Goal: Task Accomplishment & Management: Manage account settings

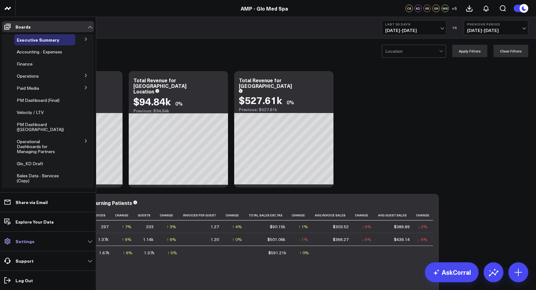
click at [82, 239] on link "Settings" at bounding box center [48, 240] width 92 height 11
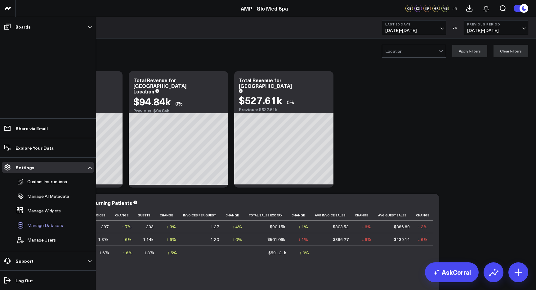
click at [49, 228] on span "Manage Datasets" at bounding box center [45, 225] width 36 height 5
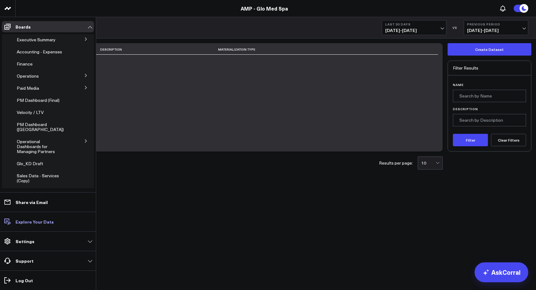
click at [24, 222] on p "Explore Your Data" at bounding box center [35, 221] width 38 height 5
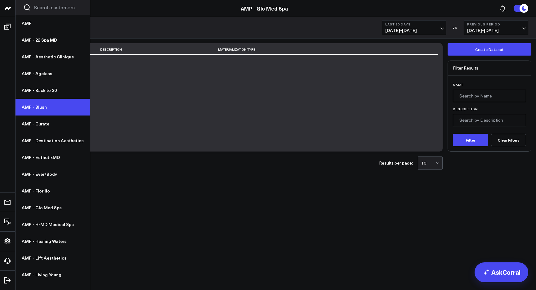
click at [51, 103] on link "AMP - Blush" at bounding box center [53, 107] width 74 height 17
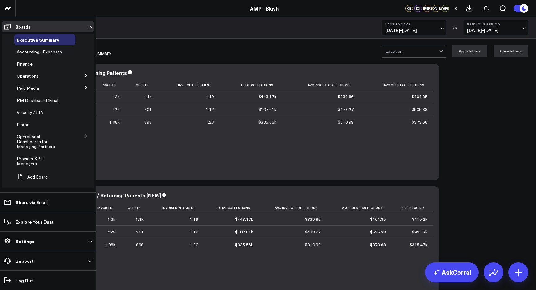
click at [86, 136] on icon at bounding box center [86, 136] width 4 height 4
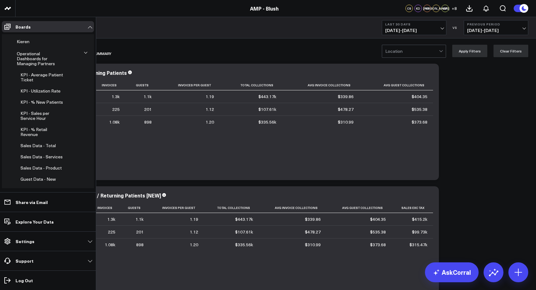
scroll to position [83, 0]
click at [51, 71] on span "KPI - Average Patient Ticket" at bounding box center [41, 76] width 42 height 11
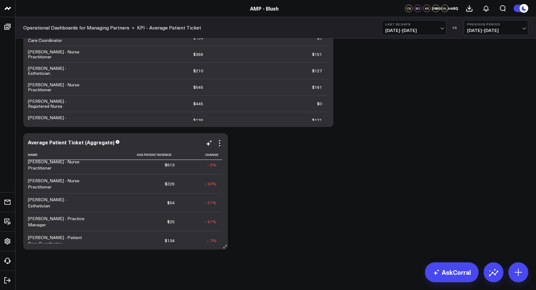
scroll to position [428, 0]
click at [410, 30] on span "08/04/25 - 09/02/25" at bounding box center [414, 30] width 58 height 5
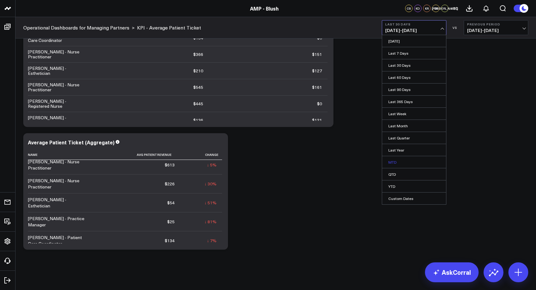
click at [401, 160] on link "MTD" at bounding box center [414, 162] width 64 height 12
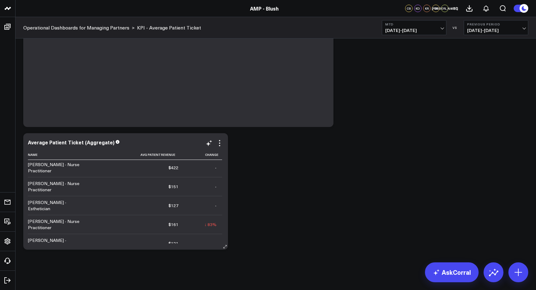
scroll to position [3, 0]
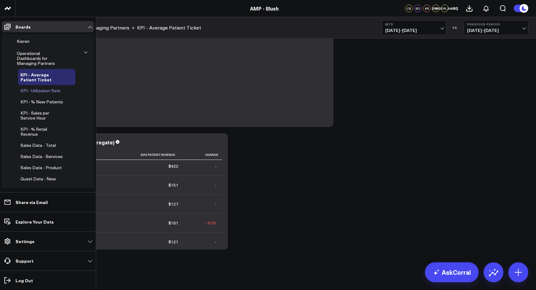
click at [35, 87] on span "KPI - Utilization Rate" at bounding box center [40, 90] width 40 height 6
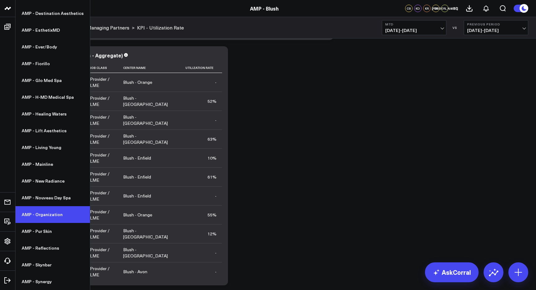
scroll to position [514, 0]
click at [42, 219] on link "AMP - Organization" at bounding box center [53, 214] width 74 height 17
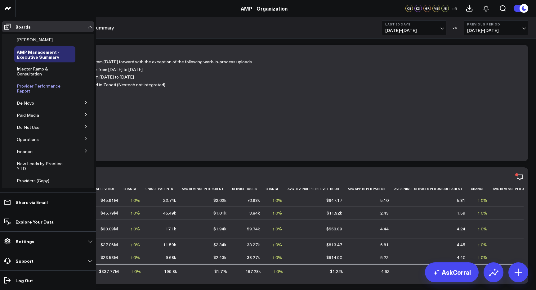
click at [42, 84] on span "Provider Performance Report" at bounding box center [39, 88] width 44 height 11
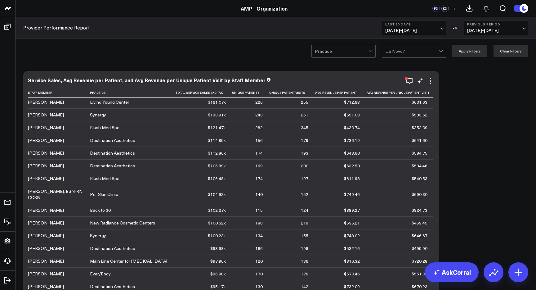
scroll to position [48, 0]
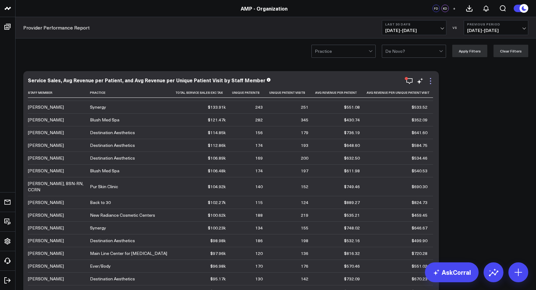
click at [431, 84] on icon at bounding box center [430, 80] width 7 height 7
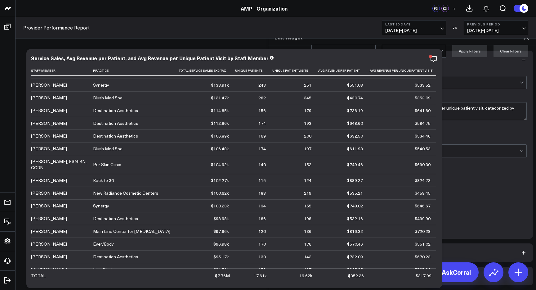
scroll to position [211, 0]
click at [442, 266] on button "Widget Query" at bounding box center [401, 275] width 261 height 19
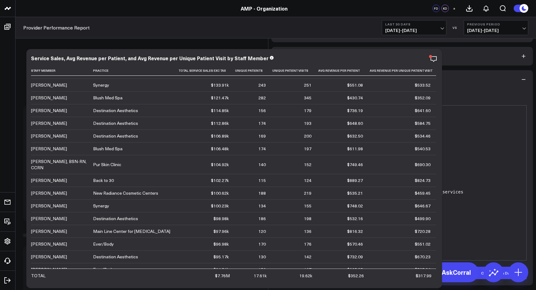
scroll to position [118, 0]
click at [525, 13] on icon at bounding box center [525, 10] width 5 height 5
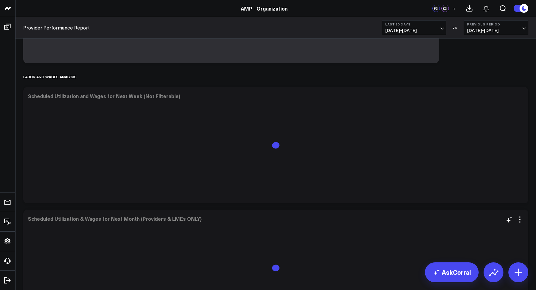
scroll to position [509, 0]
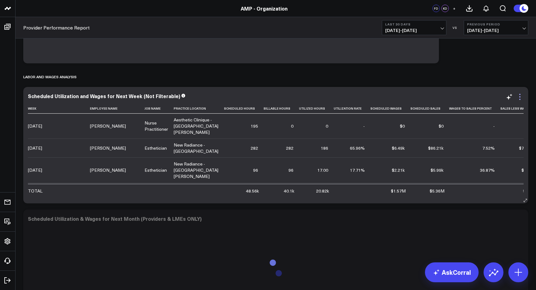
click at [521, 98] on icon at bounding box center [519, 96] width 7 height 7
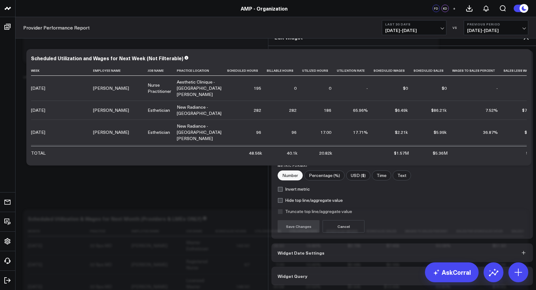
click at [350, 266] on button "Widget Query" at bounding box center [401, 275] width 261 height 19
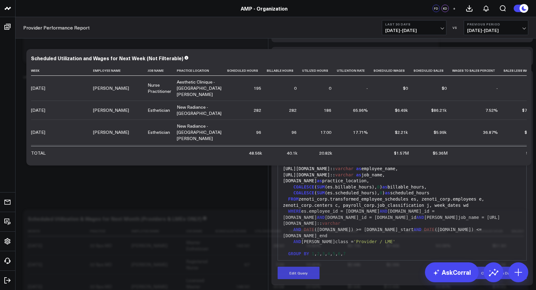
scroll to position [171, 0]
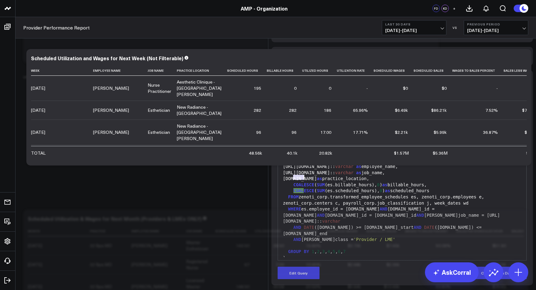
drag, startPoint x: 294, startPoint y: 191, endPoint x: 312, endPoint y: 192, distance: 18.0
click at [312, 187] on span "COALESCE" at bounding box center [303, 184] width 21 height 5
click at [369, 237] on span "'Provider / LME'" at bounding box center [374, 239] width 42 height 5
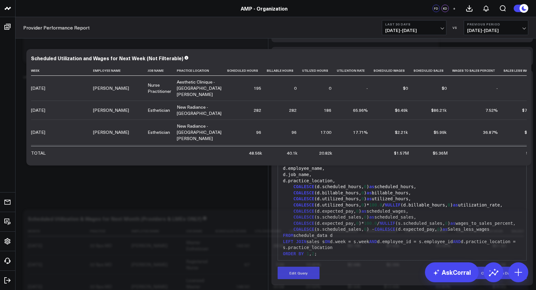
scroll to position [638, 0]
click at [526, 14] on icon at bounding box center [525, 10] width 7 height 7
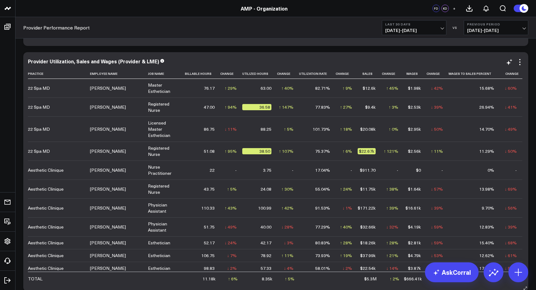
scroll to position [790, 0]
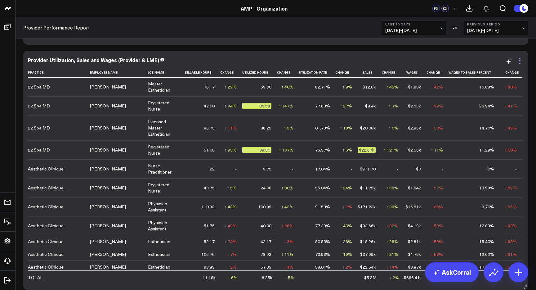
click at [520, 60] on icon at bounding box center [519, 60] width 7 height 7
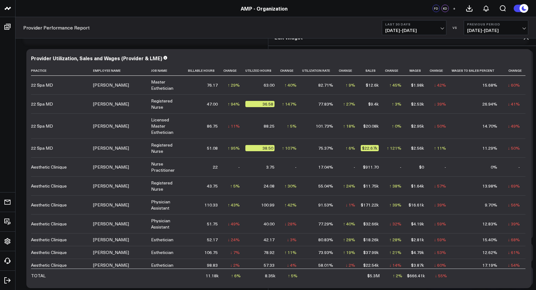
scroll to position [925, 0]
click at [436, 266] on button "Widget Query" at bounding box center [401, 275] width 261 height 19
click at [529, 14] on icon at bounding box center [525, 10] width 7 height 7
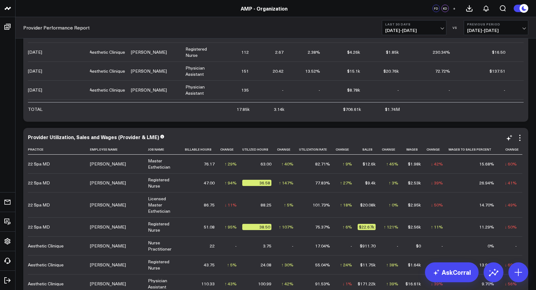
scroll to position [746, 0]
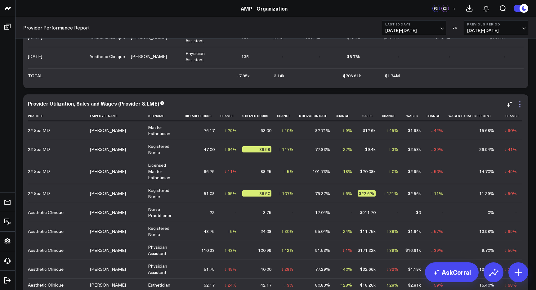
click at [520, 104] on icon at bounding box center [519, 103] width 7 height 7
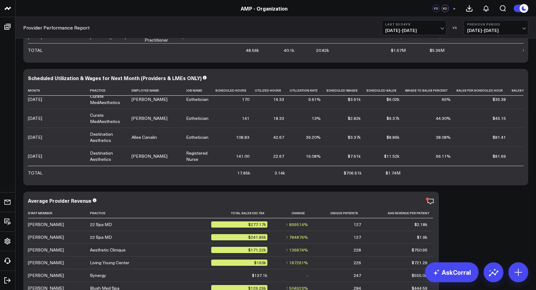
scroll to position [545, 0]
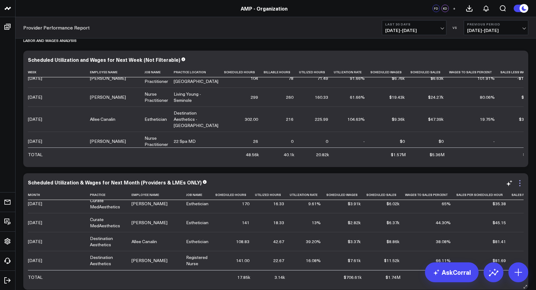
click at [520, 184] on icon at bounding box center [519, 182] width 7 height 7
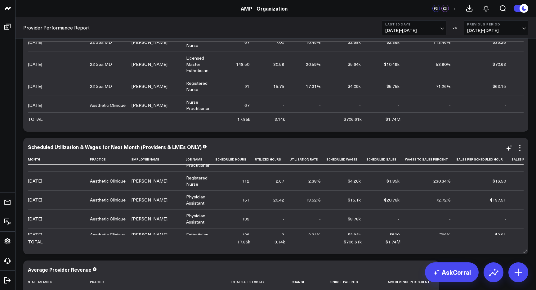
scroll to position [94, 0]
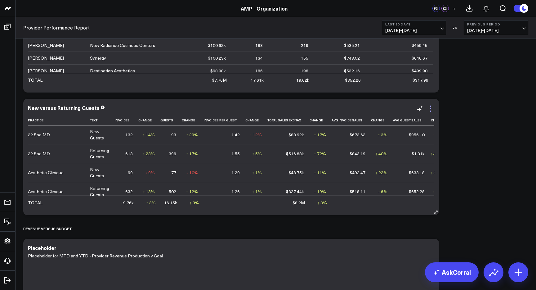
click at [430, 108] on icon at bounding box center [430, 108] width 7 height 7
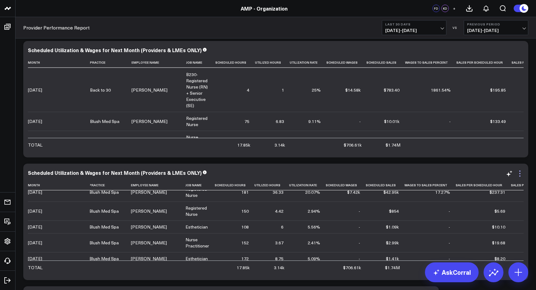
scroll to position [675, 0]
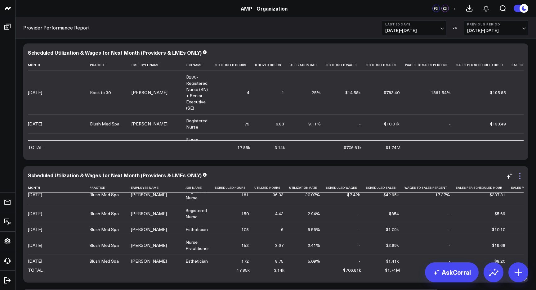
click at [520, 176] on icon at bounding box center [519, 175] width 7 height 7
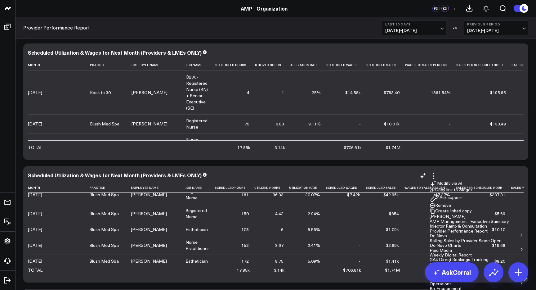
click at [451, 202] on button "Remove" at bounding box center [439, 205] width 21 height 6
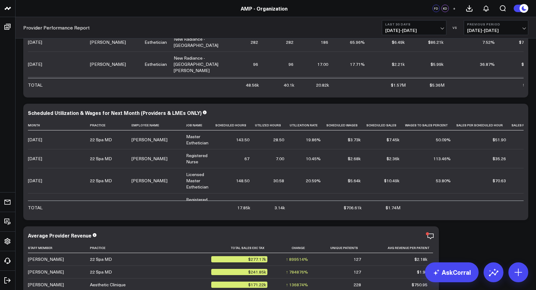
scroll to position [614, 0]
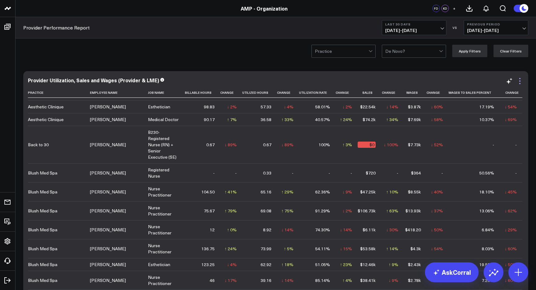
click at [520, 82] on icon at bounding box center [519, 80] width 7 height 7
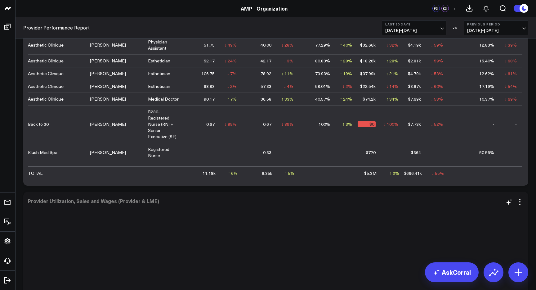
scroll to position [222, 0]
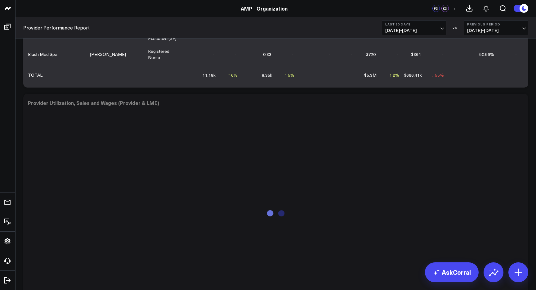
click at [454, 8] on span "+" at bounding box center [454, 8] width 3 height 4
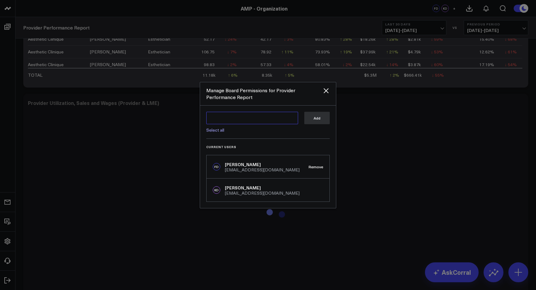
click at [266, 115] on textarea at bounding box center [252, 118] width 92 height 12
drag, startPoint x: 230, startPoint y: 118, endPoint x: 182, endPoint y: 118, distance: 48.7
click at [182, 118] on div "Manage Board Permissions for Provider Performance Report Garrison Garrison Sele…" at bounding box center [268, 145] width 536 height 290
type textarea "[EMAIL_ADDRESS][DOMAIN_NAME]"
drag, startPoint x: 257, startPoint y: 116, endPoint x: 193, endPoint y: 112, distance: 64.0
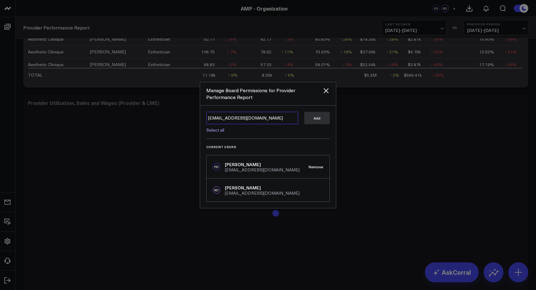
click at [193, 112] on div "Manage Board Permissions for Provider Performance Report groberts@weramp.com gr…" at bounding box center [268, 145] width 536 height 290
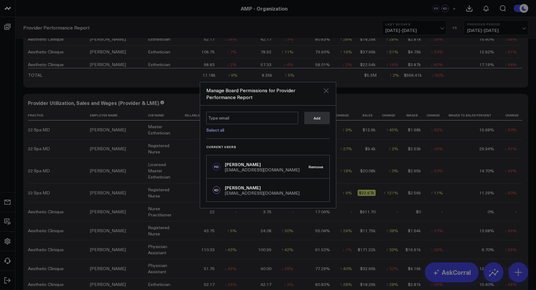
click at [326, 89] on icon "Close" at bounding box center [325, 90] width 7 height 7
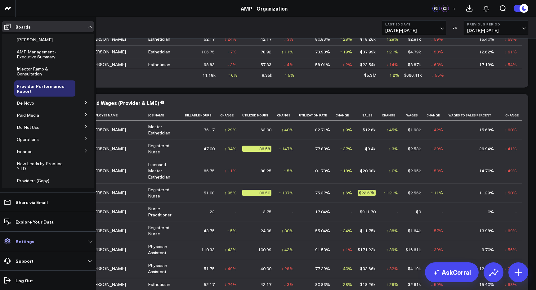
click at [57, 239] on link "Settings" at bounding box center [48, 240] width 92 height 11
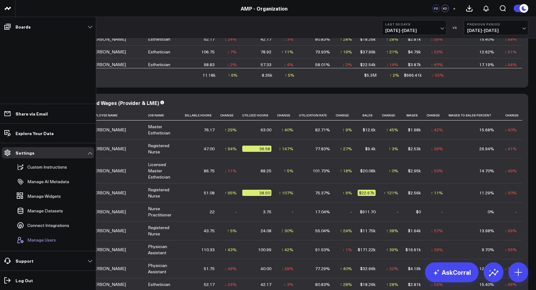
click at [49, 239] on span "Manage Users" at bounding box center [41, 239] width 29 height 5
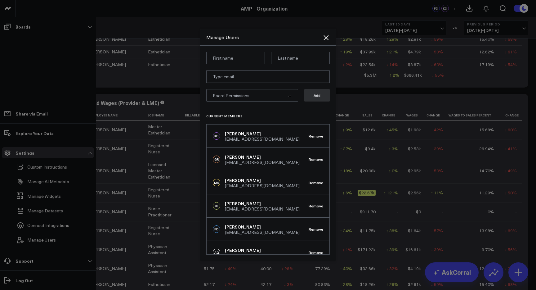
click at [40, 237] on div at bounding box center [268, 145] width 536 height 290
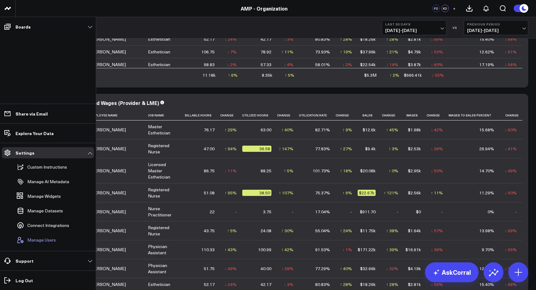
click at [40, 239] on span "Manage Users" at bounding box center [41, 239] width 29 height 5
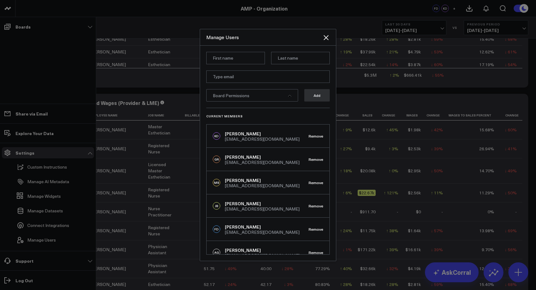
click at [241, 59] on input at bounding box center [235, 58] width 59 height 12
click at [261, 160] on div "[EMAIL_ADDRESS][DOMAIN_NAME]" at bounding box center [262, 162] width 75 height 4
click at [287, 96] on div "Board Permissions" at bounding box center [252, 95] width 92 height 12
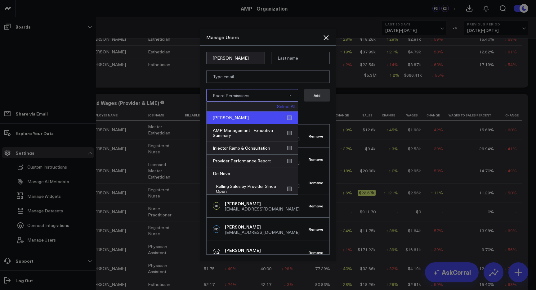
scroll to position [0, 0]
click at [285, 107] on link "Select All" at bounding box center [286, 106] width 18 height 4
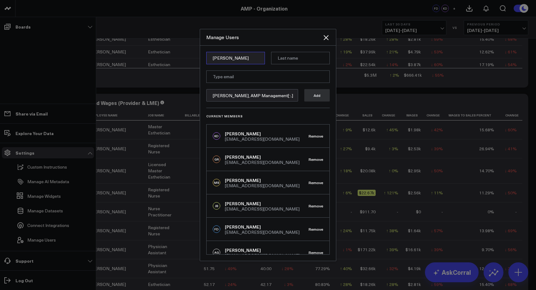
click at [246, 61] on input "[PERSON_NAME]" at bounding box center [235, 58] width 59 height 12
type input "[PERSON_NAME]"
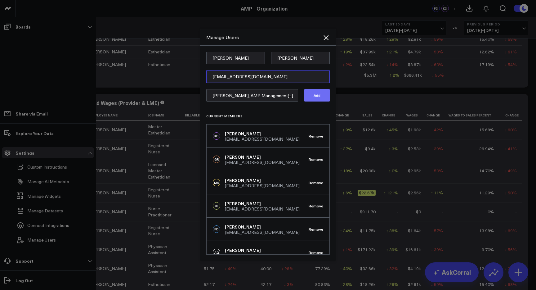
type input "[EMAIL_ADDRESS][DOMAIN_NAME]"
click at [317, 99] on button "Add" at bounding box center [316, 95] width 25 height 12
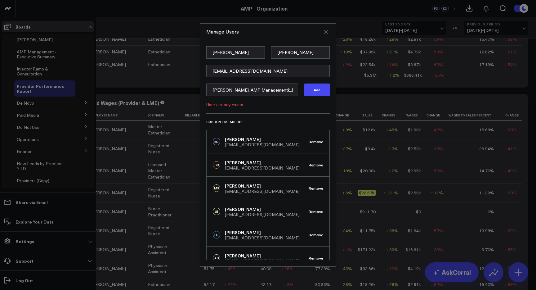
click at [326, 32] on icon "Close" at bounding box center [325, 31] width 5 height 5
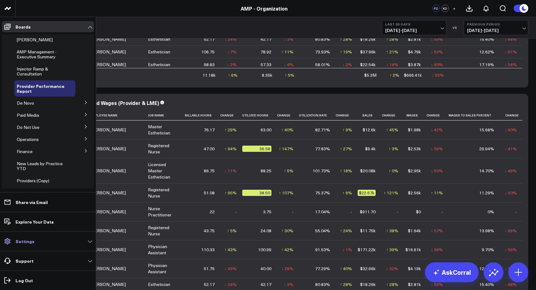
click at [38, 240] on link "Settings" at bounding box center [48, 240] width 92 height 11
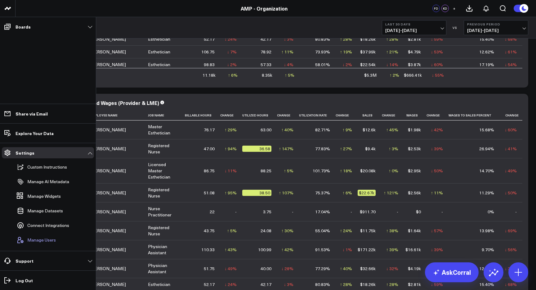
click at [47, 239] on span "Manage Users" at bounding box center [41, 239] width 29 height 5
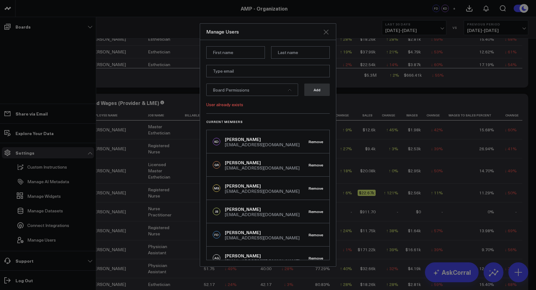
click at [326, 35] on icon "Close" at bounding box center [325, 31] width 7 height 7
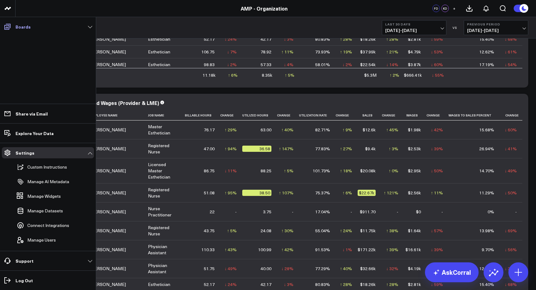
click at [89, 27] on link "Boards" at bounding box center [48, 26] width 92 height 11
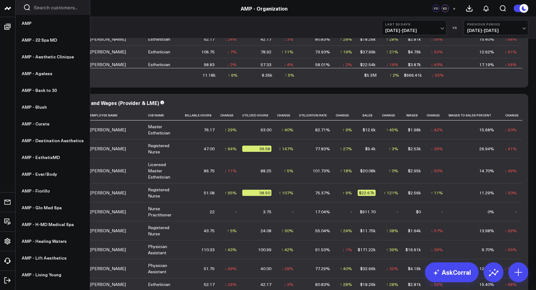
click at [6, 10] on icon at bounding box center [7, 8] width 7 height 7
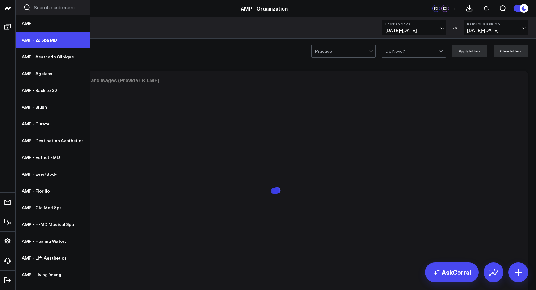
click at [36, 41] on link "AMP - 22 Spa MD" at bounding box center [53, 40] width 74 height 17
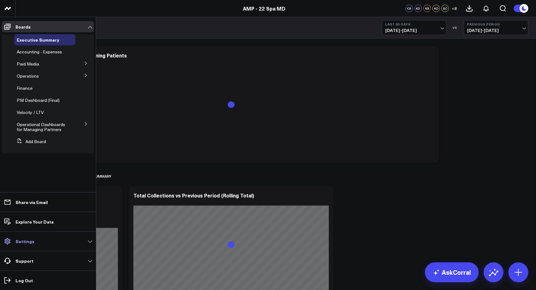
click at [31, 241] on p "Settings" at bounding box center [25, 240] width 19 height 5
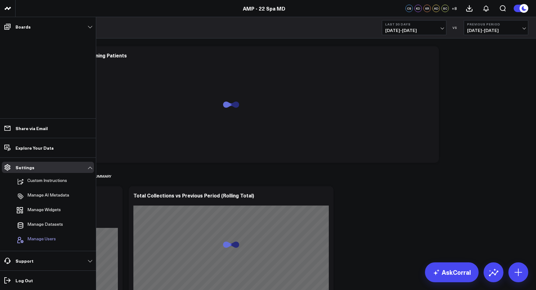
click at [43, 239] on span "Manage Users" at bounding box center [41, 239] width 29 height 7
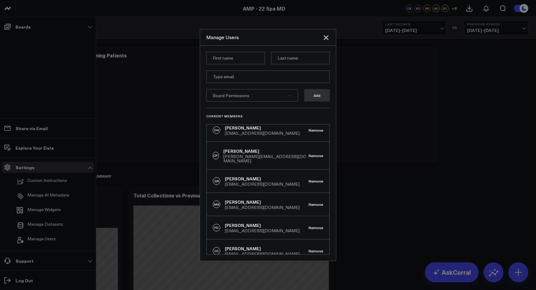
scroll to position [143, 0]
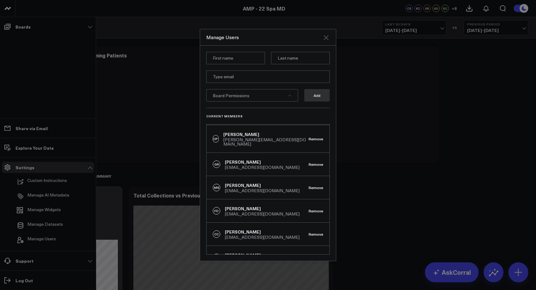
click at [326, 36] on icon "Close" at bounding box center [325, 37] width 7 height 7
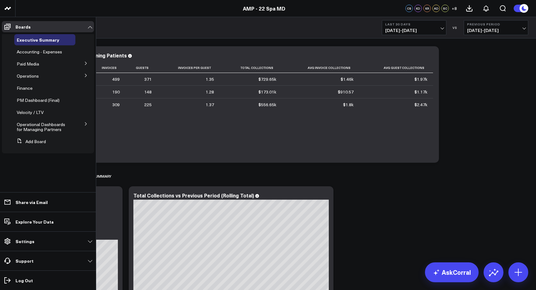
click at [86, 124] on icon at bounding box center [86, 124] width 4 height 4
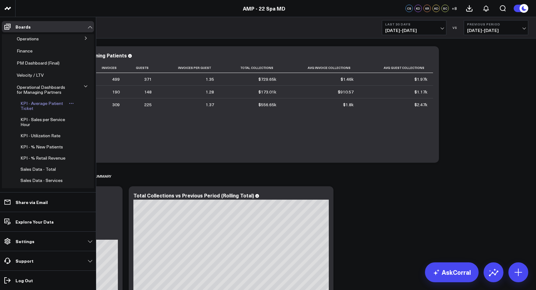
scroll to position [40, 0]
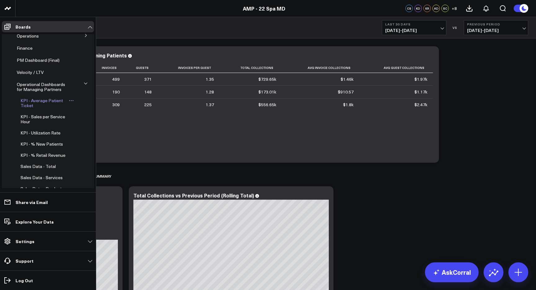
click at [41, 101] on span "KPI - Average Patient Ticket" at bounding box center [41, 102] width 42 height 11
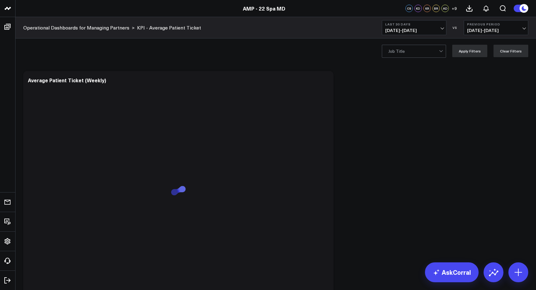
click at [454, 7] on span "+ 9" at bounding box center [453, 8] width 5 height 4
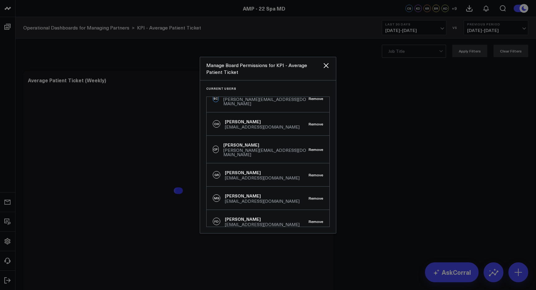
scroll to position [109, 0]
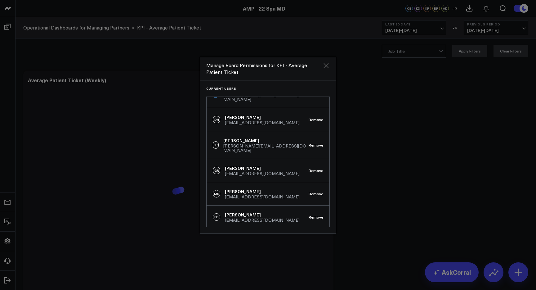
click at [325, 66] on icon "Close" at bounding box center [325, 65] width 7 height 7
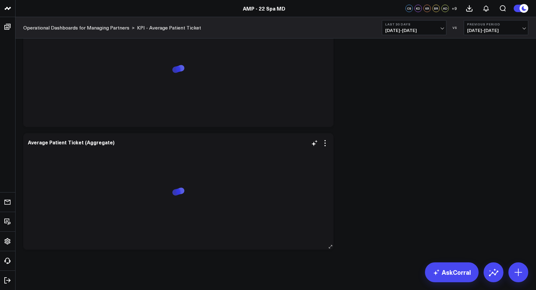
scroll to position [550, 0]
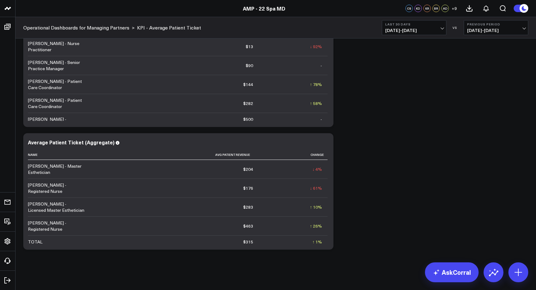
click at [522, 5] on circle at bounding box center [523, 8] width 9 height 9
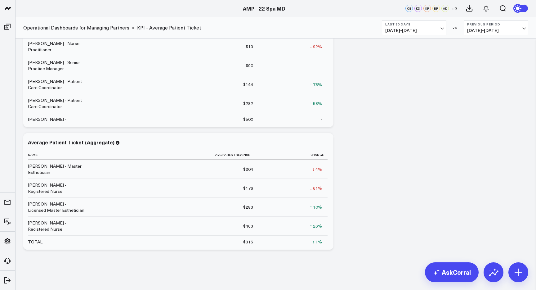
click at [522, 4] on icon at bounding box center [518, 8] width 11 height 11
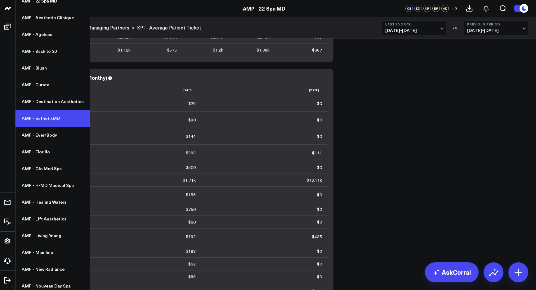
scroll to position [45, 0]
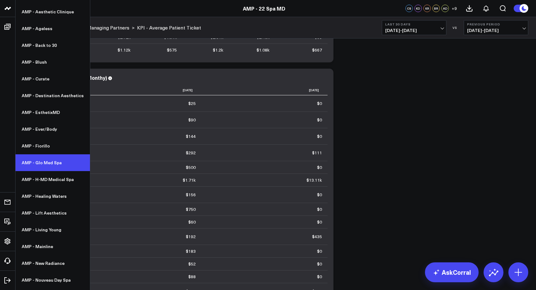
click at [43, 161] on link "AMP - Glo Med Spa" at bounding box center [53, 162] width 74 height 17
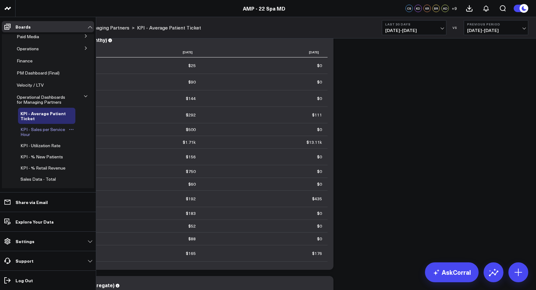
scroll to position [33, 0]
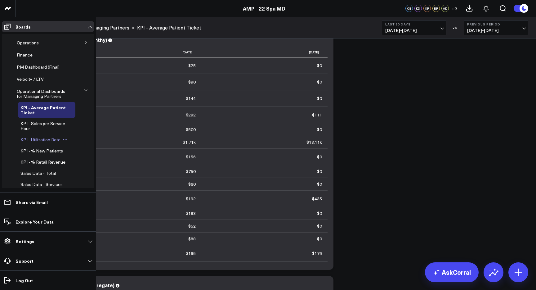
click at [47, 139] on span "KPI - Utilization Rate" at bounding box center [40, 139] width 40 height 6
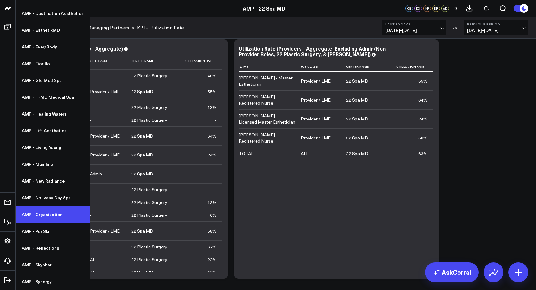
scroll to position [127, 0]
click at [52, 211] on link "AMP - Organization" at bounding box center [53, 214] width 74 height 17
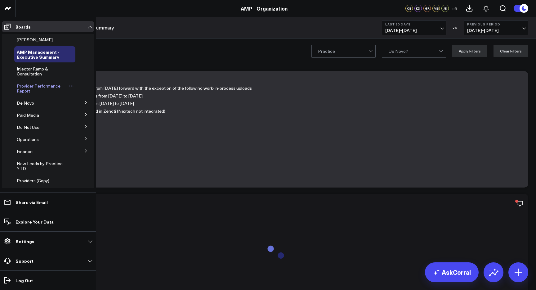
click at [36, 87] on span "Provider Performance Report" at bounding box center [39, 88] width 44 height 11
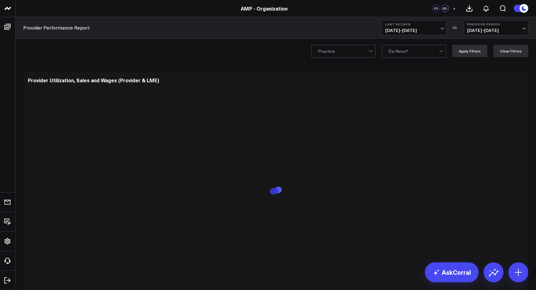
click at [454, 9] on span "+" at bounding box center [454, 8] width 3 height 4
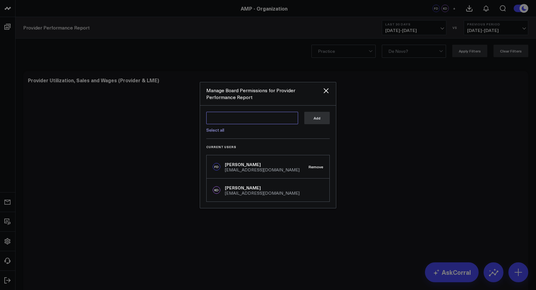
click at [267, 119] on textarea at bounding box center [252, 118] width 92 height 12
type textarea "[PERSON_NAME]"
click at [275, 119] on textarea "[PERSON_NAME]" at bounding box center [252, 118] width 92 height 12
drag, startPoint x: 278, startPoint y: 119, endPoint x: 218, endPoint y: 119, distance: 60.1
click at [218, 119] on textarea "[PERSON_NAME]" at bounding box center [252, 118] width 92 height 12
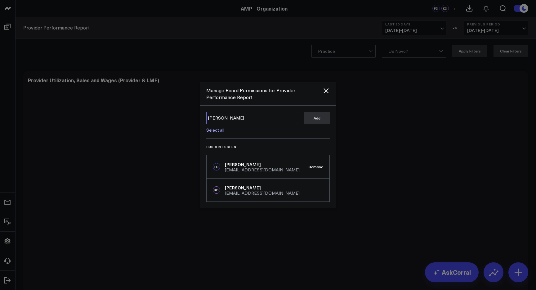
click at [250, 117] on textarea "[PERSON_NAME]" at bounding box center [252, 118] width 92 height 12
drag, startPoint x: 250, startPoint y: 117, endPoint x: 177, endPoint y: 109, distance: 73.6
click at [177, 109] on div "Manage Board Permissions for Provider Performance Report [PERSON_NAME] [PERSON_…" at bounding box center [268, 145] width 536 height 290
click at [326, 90] on icon "Close" at bounding box center [325, 90] width 5 height 5
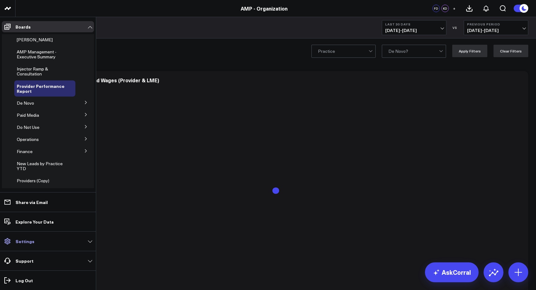
click at [53, 241] on link "Settings" at bounding box center [48, 240] width 92 height 11
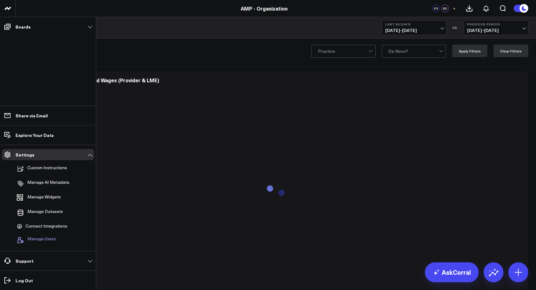
click at [54, 241] on span "Manage Users" at bounding box center [41, 239] width 29 height 7
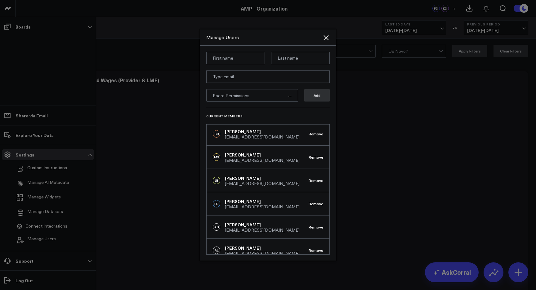
scroll to position [11, 0]
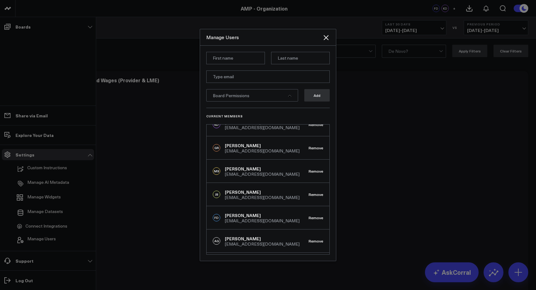
click at [246, 146] on div "[PERSON_NAME]" at bounding box center [262, 145] width 75 height 6
click at [238, 64] on input at bounding box center [235, 58] width 59 height 12
click at [238, 63] on input at bounding box center [235, 58] width 59 height 12
type input "[PERSON_NAME]"
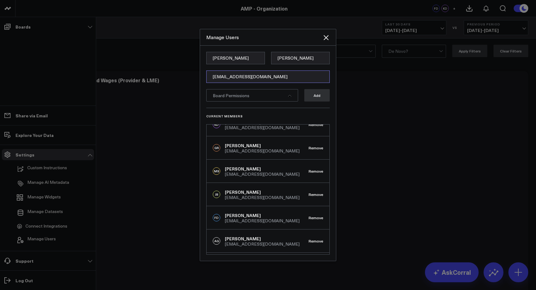
type input "[EMAIL_ADDRESS][DOMAIN_NAME]"
click at [259, 100] on div "Board Permissions" at bounding box center [252, 95] width 92 height 12
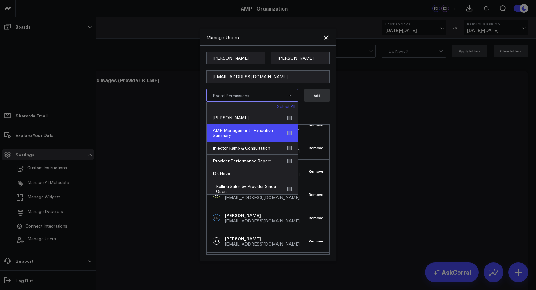
scroll to position [7, 0]
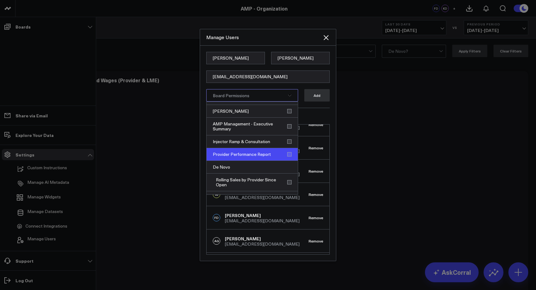
click at [286, 153] on div "Provider Performance Report" at bounding box center [251, 154] width 91 height 13
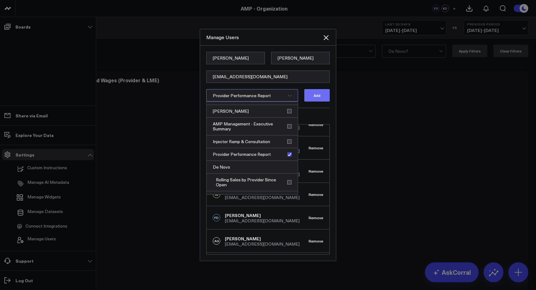
click at [310, 97] on button "Add" at bounding box center [316, 95] width 25 height 12
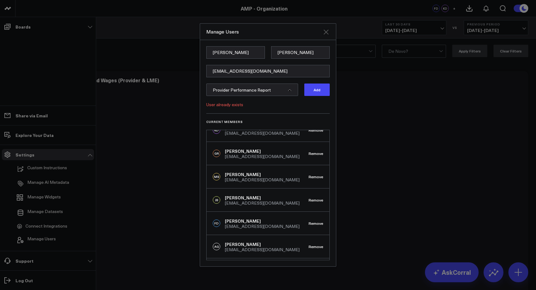
click at [323, 32] on icon "Close" at bounding box center [325, 31] width 7 height 7
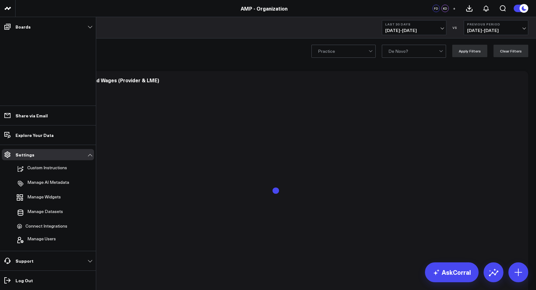
click at [451, 6] on button "+" at bounding box center [453, 8] width 7 height 7
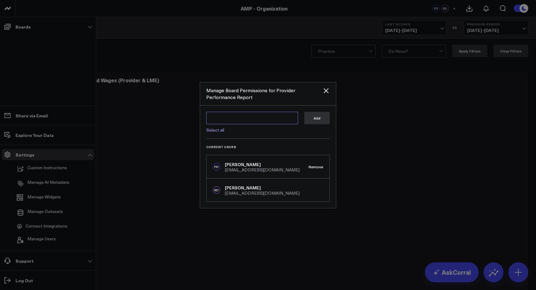
click at [276, 116] on textarea at bounding box center [252, 118] width 92 height 12
click at [219, 130] on link "Select all" at bounding box center [215, 130] width 18 height 6
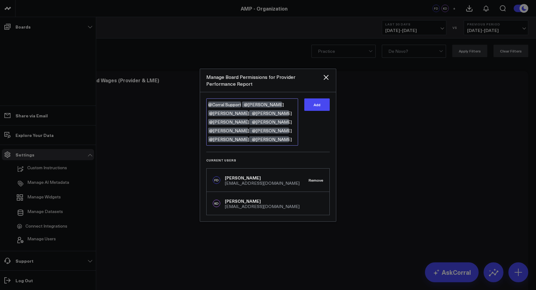
click at [243, 104] on textarea "@Corral Support @[PERSON_NAME] @[PERSON_NAME] @[PERSON_NAME] @[PERSON_NAME] @[P…" at bounding box center [252, 121] width 92 height 47
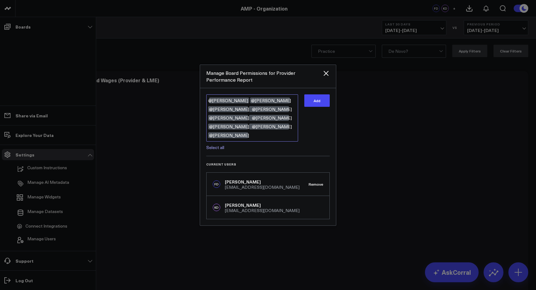
drag, startPoint x: 272, startPoint y: 128, endPoint x: 250, endPoint y: 103, distance: 33.2
click at [250, 103] on textarea "@[PERSON_NAME] @[PERSON_NAME] @[PERSON_NAME] @[PERSON_NAME] @[PERSON_NAME] @[PE…" at bounding box center [252, 117] width 92 height 47
type textarea "@[PERSON_NAME]"
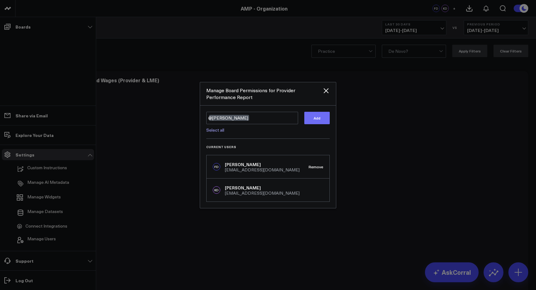
click at [318, 114] on button "Add" at bounding box center [316, 118] width 25 height 12
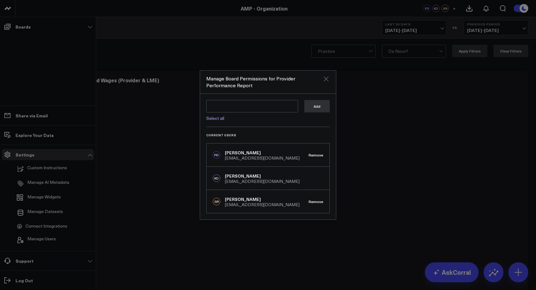
click at [323, 79] on icon "Close" at bounding box center [325, 78] width 7 height 7
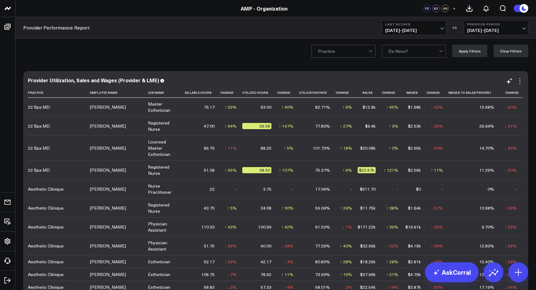
click at [521, 82] on icon at bounding box center [519, 80] width 7 height 7
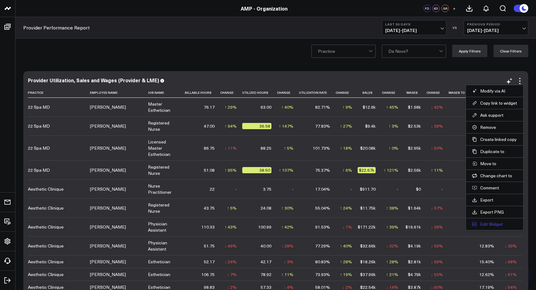
click at [489, 226] on button "Edit Widget" at bounding box center [494, 224] width 45 height 6
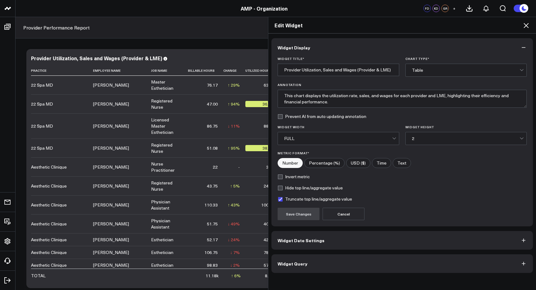
scroll to position [64, 0]
click at [526, 26] on icon at bounding box center [525, 25] width 5 height 5
